Goal: Transaction & Acquisition: Purchase product/service

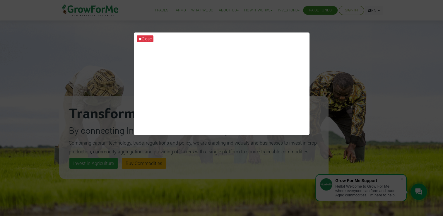
click at [406, 60] on div "Close" at bounding box center [221, 108] width 443 height 216
click at [204, 158] on div "Close" at bounding box center [221, 108] width 443 height 216
click at [147, 37] on button "Close" at bounding box center [145, 38] width 17 height 7
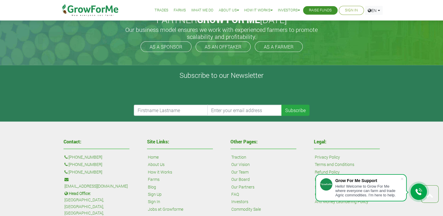
scroll to position [1281, 0]
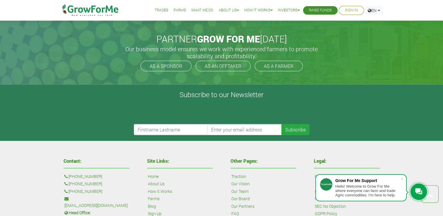
click at [156, 10] on link "Trades" at bounding box center [161, 10] width 14 height 6
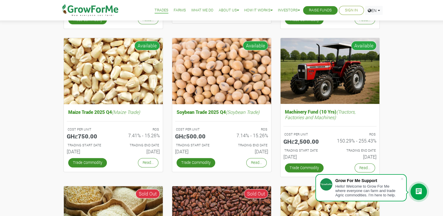
scroll to position [205, 0]
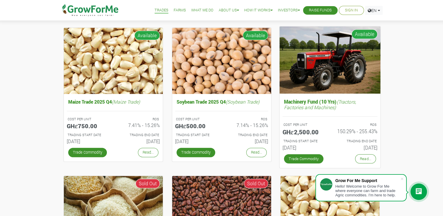
click at [308, 137] on div "COST PER UNIT GHȼ2,500.00" at bounding box center [304, 129] width 52 height 16
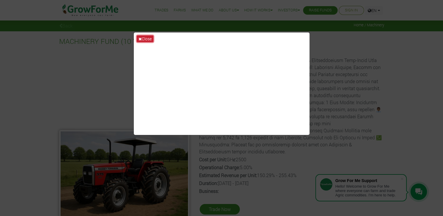
click at [144, 37] on button "Close" at bounding box center [145, 38] width 17 height 7
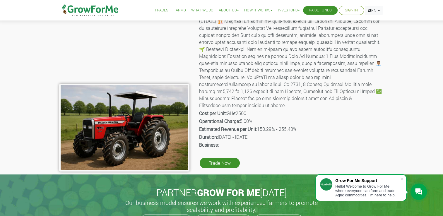
scroll to position [59, 0]
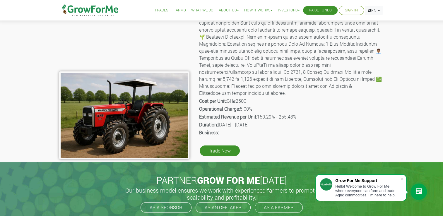
click at [279, 97] on p "Cost per Unit: GHȼ2500" at bounding box center [291, 100] width 184 height 7
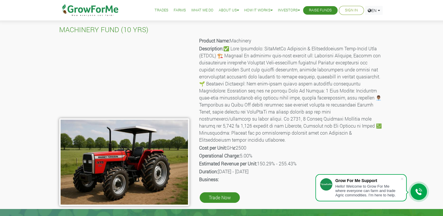
scroll to position [0, 0]
